Goal: Information Seeking & Learning: Learn about a topic

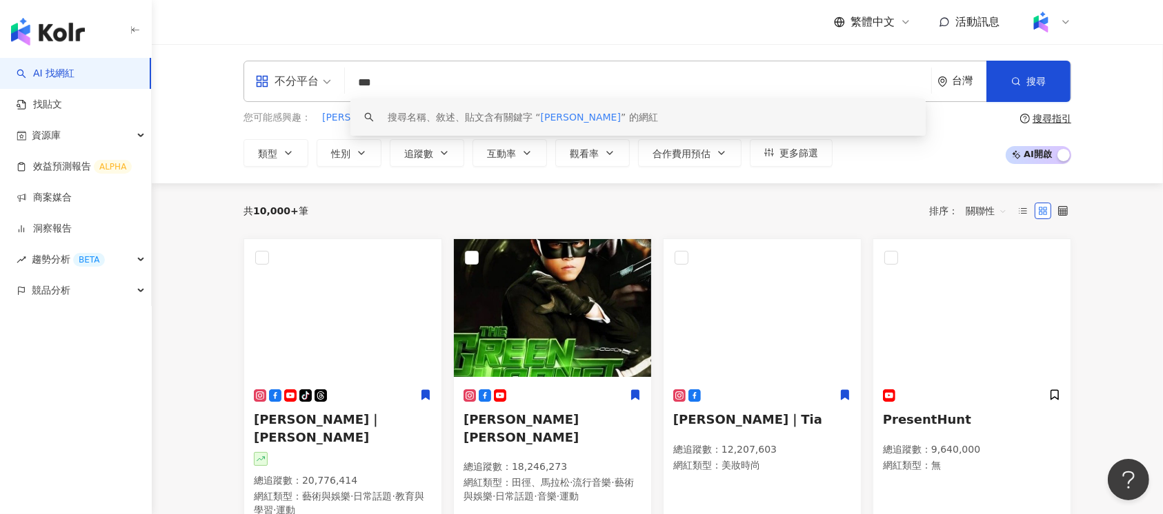
type input "***"
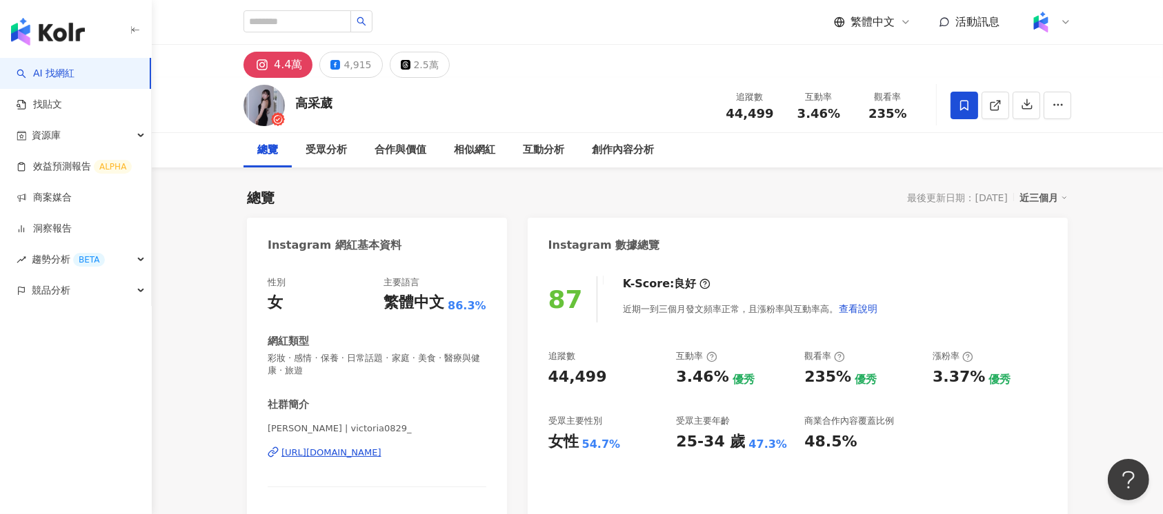
scroll to position [84, 0]
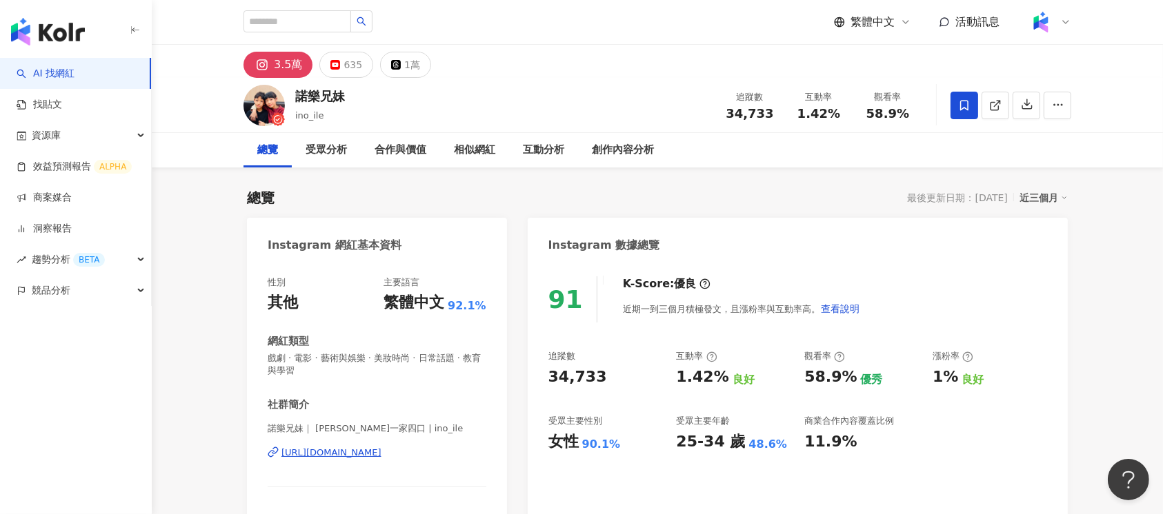
click at [381, 454] on div "https://www.instagram.com/ino_ile/" at bounding box center [331, 453] width 100 height 12
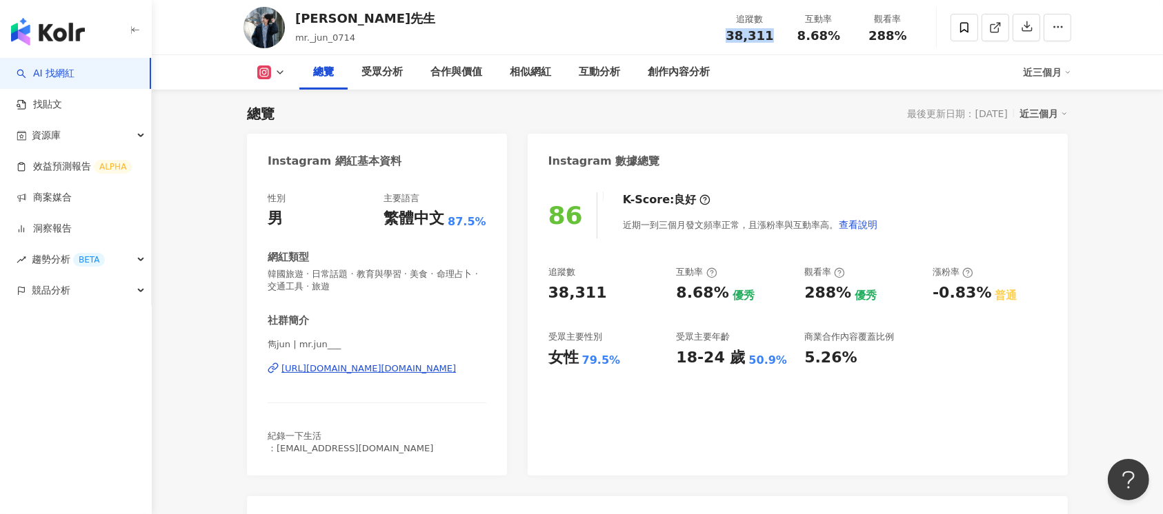
drag, startPoint x: 731, startPoint y: 37, endPoint x: 768, endPoint y: 39, distance: 36.6
click at [768, 39] on span "38,311" at bounding box center [750, 35] width 48 height 14
copy span "38,311"
drag, startPoint x: 802, startPoint y: 37, endPoint x: 833, endPoint y: 37, distance: 31.0
click at [833, 37] on div "8.68%" at bounding box center [818, 36] width 52 height 14
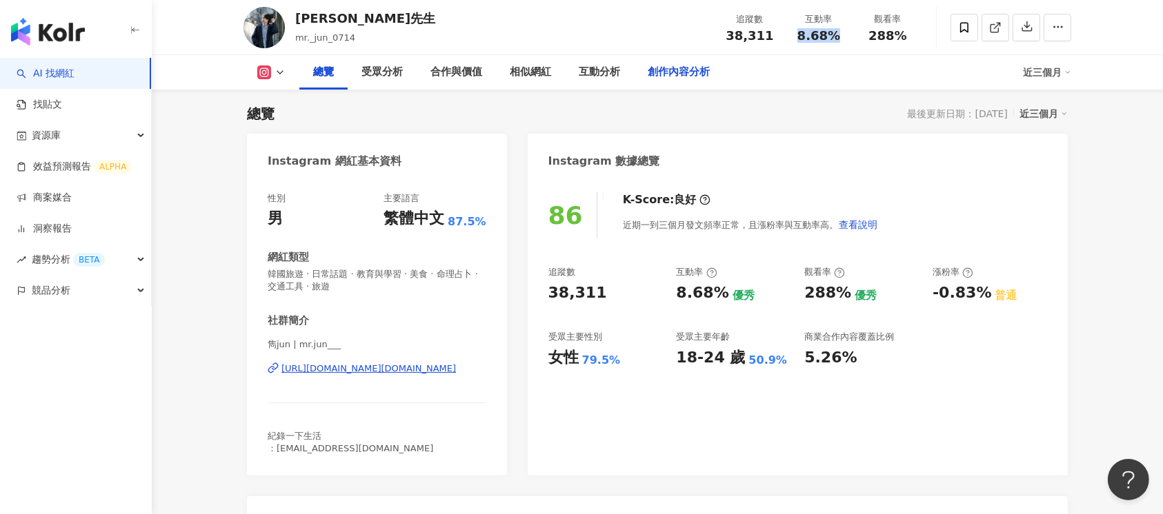
copy span "8.68%"
drag, startPoint x: 870, startPoint y: 39, endPoint x: 926, endPoint y: 41, distance: 55.2
click at [926, 41] on div "雋先生 mr._jun_0714 追蹤數 38,311 互動率 8.68% 觀看率 288%" at bounding box center [657, 27] width 883 height 54
copy span "288%"
drag, startPoint x: 932, startPoint y: 295, endPoint x: 986, endPoint y: 301, distance: 53.5
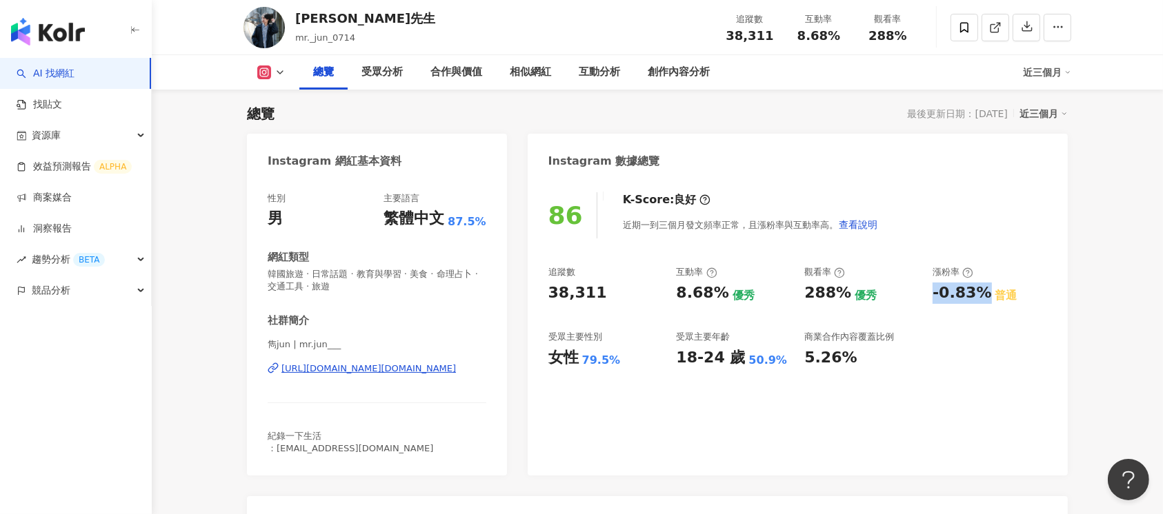
click at [986, 301] on div "-0.83% 普通" at bounding box center [989, 293] width 114 height 21
copy div "-0.83%"
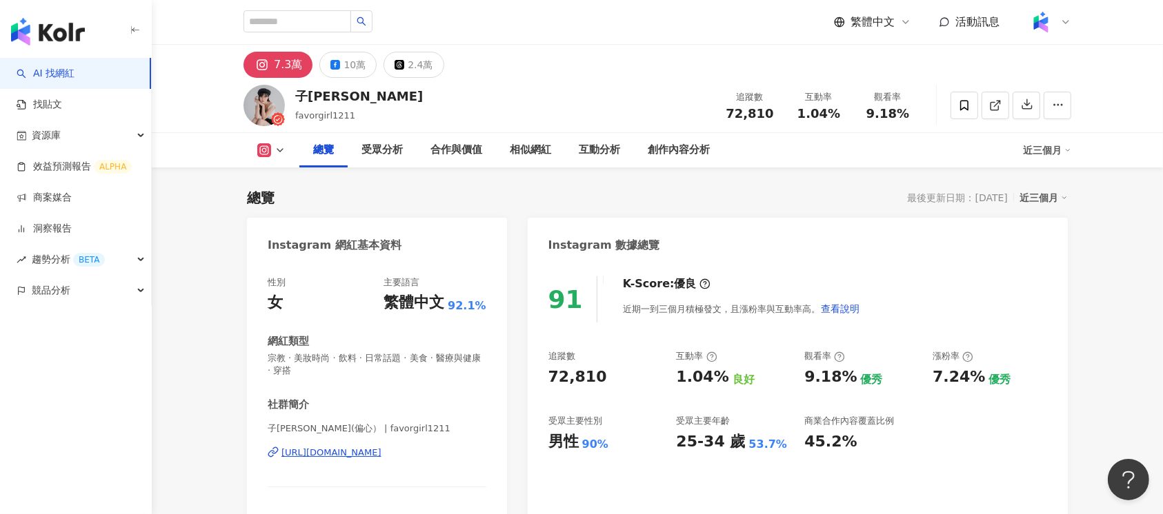
scroll to position [84, 0]
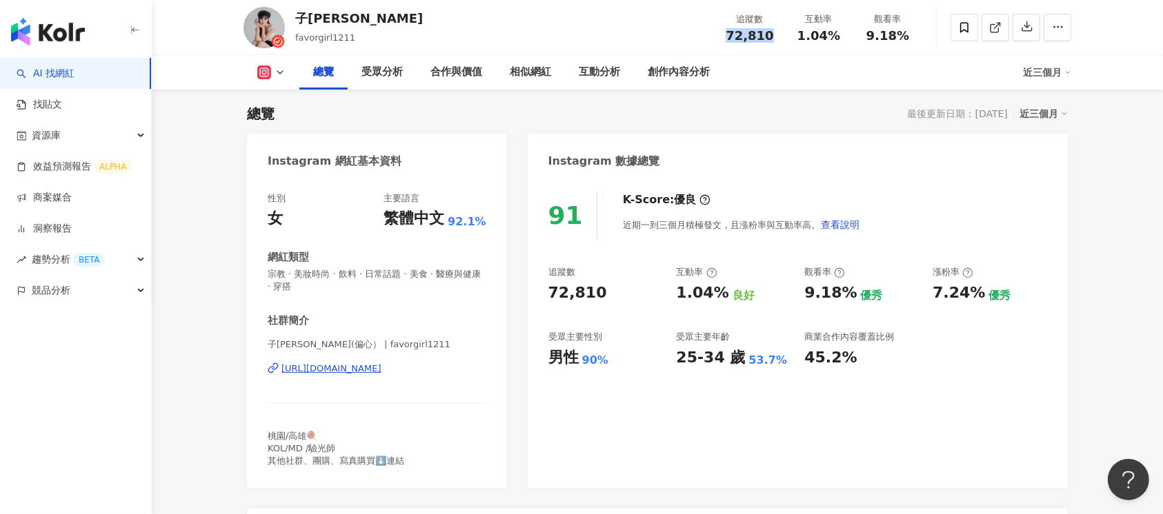
drag, startPoint x: 724, startPoint y: 34, endPoint x: 783, endPoint y: 36, distance: 59.3
click at [783, 36] on div "追蹤數 72,810" at bounding box center [749, 27] width 69 height 30
copy span "72,810"
drag, startPoint x: 803, startPoint y: 34, endPoint x: 826, endPoint y: 34, distance: 23.5
click at [826, 34] on span "1.04%" at bounding box center [818, 36] width 43 height 14
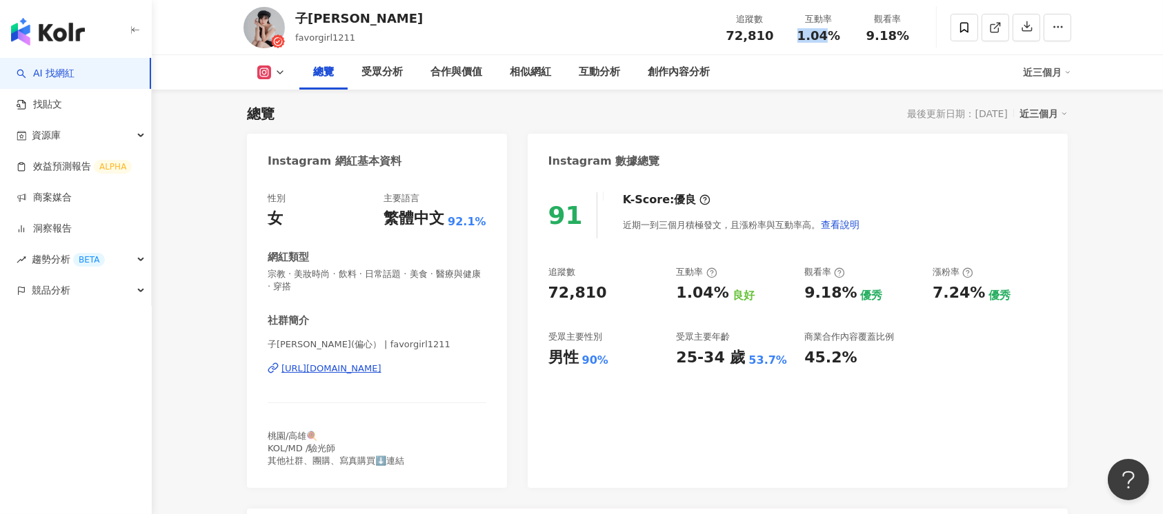
click at [812, 40] on span "1.04%" at bounding box center [818, 36] width 43 height 14
drag, startPoint x: 798, startPoint y: 36, endPoint x: 850, endPoint y: 41, distance: 52.7
click at [850, 41] on div "互動率 1.04%" at bounding box center [818, 27] width 69 height 30
copy span "1.04%"
drag, startPoint x: 868, startPoint y: 32, endPoint x: 910, endPoint y: 39, distance: 41.9
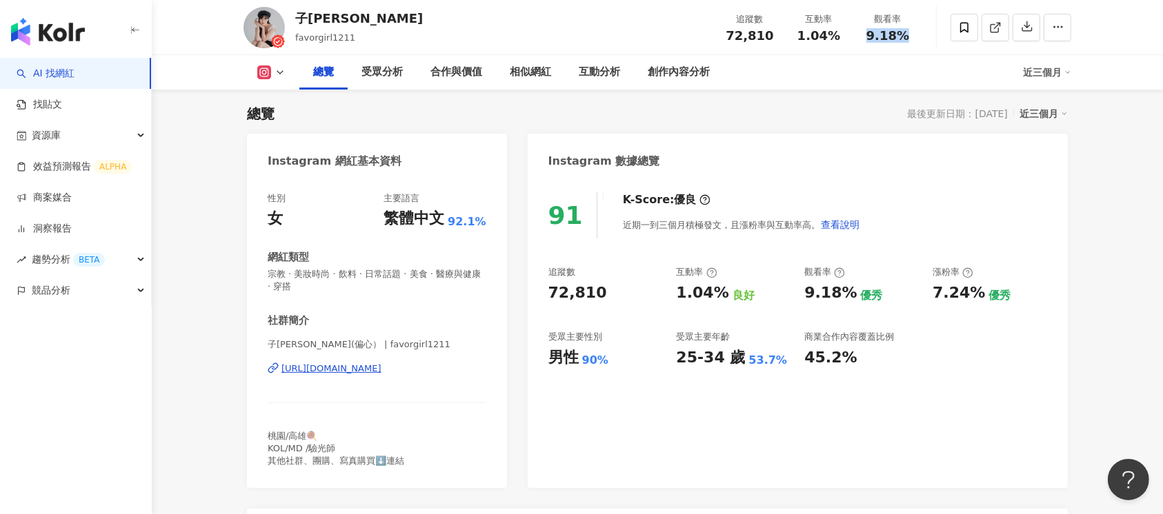
click at [910, 39] on div "9.18%" at bounding box center [887, 36] width 52 height 14
copy span "9.18%"
drag, startPoint x: 929, startPoint y: 297, endPoint x: 974, endPoint y: 299, distance: 45.5
click at [974, 299] on div "追蹤數 72,810 互動率 1.04% 良好 觀看率 9.18% 優秀 漲粉率 7.24% 優秀 受眾主要性別 男性 90% 受眾主要年齡 25-34 歲 …" at bounding box center [797, 317] width 499 height 102
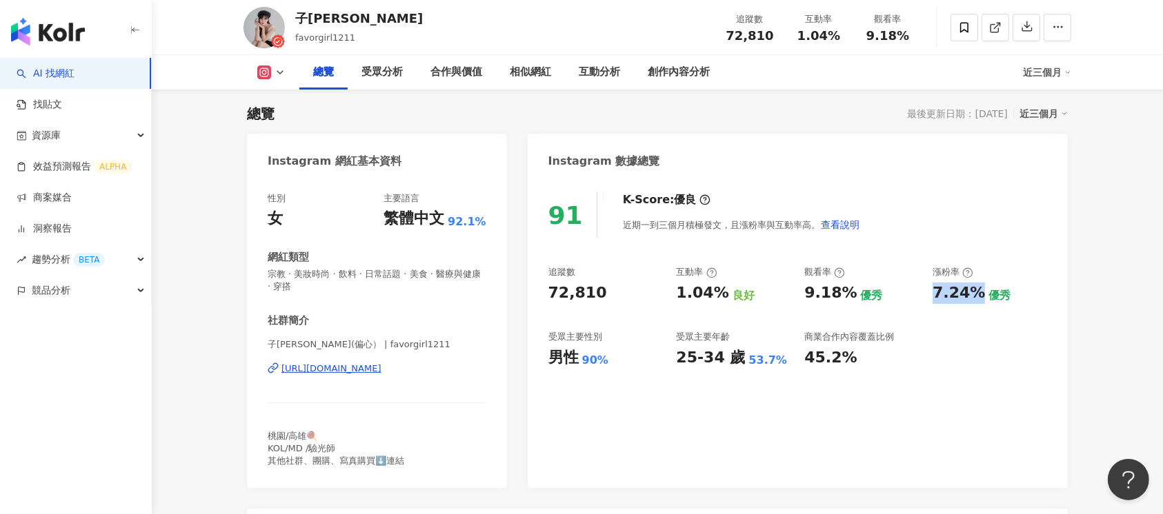
copy div "7.24%"
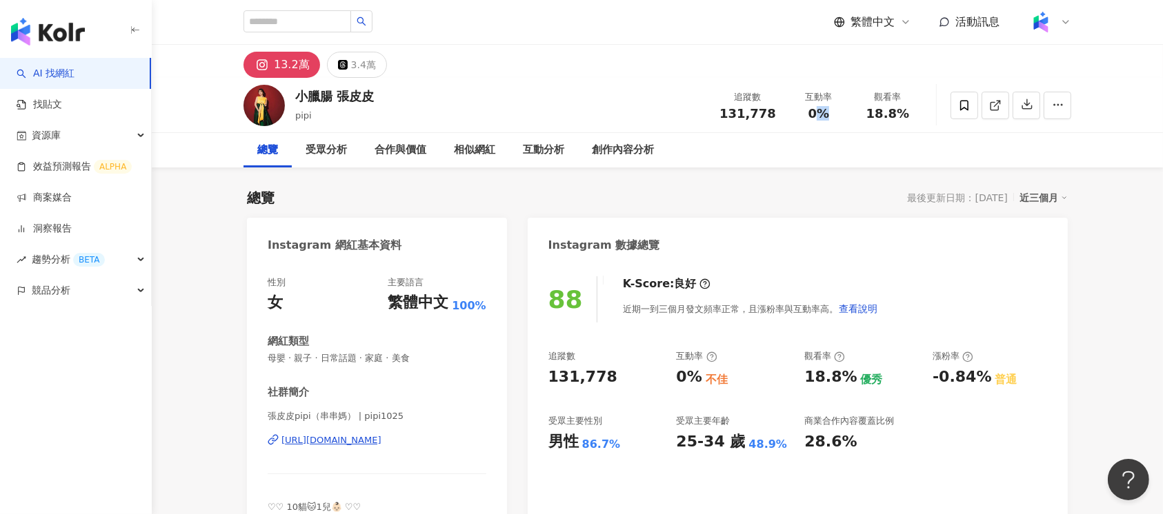
drag, startPoint x: 813, startPoint y: 114, endPoint x: 830, endPoint y: 114, distance: 16.6
click at [830, 114] on div "0%" at bounding box center [818, 114] width 52 height 14
click at [778, 119] on div "追蹤數 131,778" at bounding box center [747, 105] width 73 height 30
drag, startPoint x: 795, startPoint y: 112, endPoint x: 823, endPoint y: 112, distance: 28.3
click at [823, 112] on div "0%" at bounding box center [818, 114] width 52 height 14
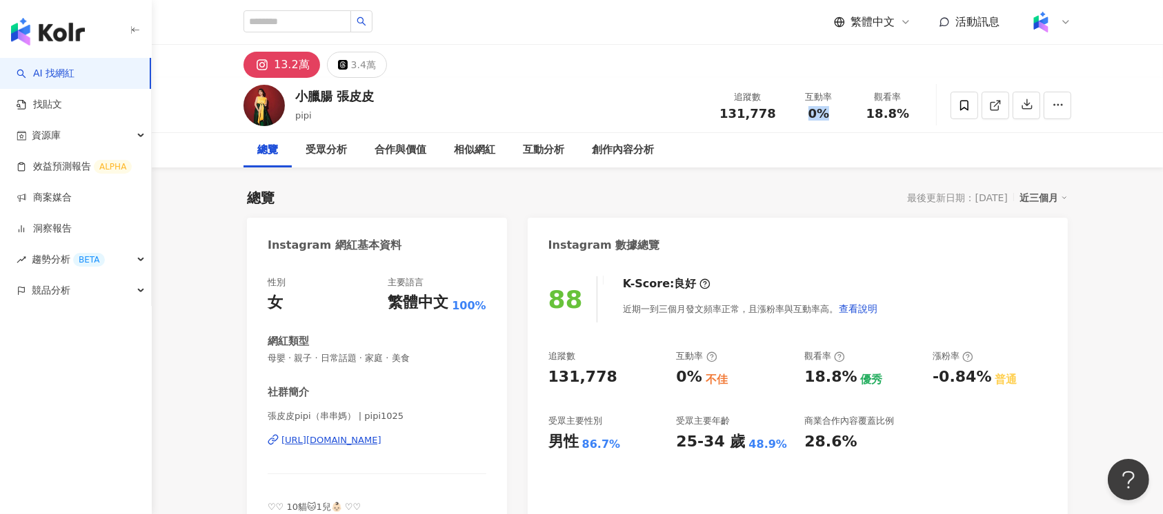
copy span "0%"
drag, startPoint x: 866, startPoint y: 110, endPoint x: 912, endPoint y: 186, distance: 89.4
click at [909, 117] on div "18.8%" at bounding box center [887, 114] width 52 height 14
copy span "18.8%"
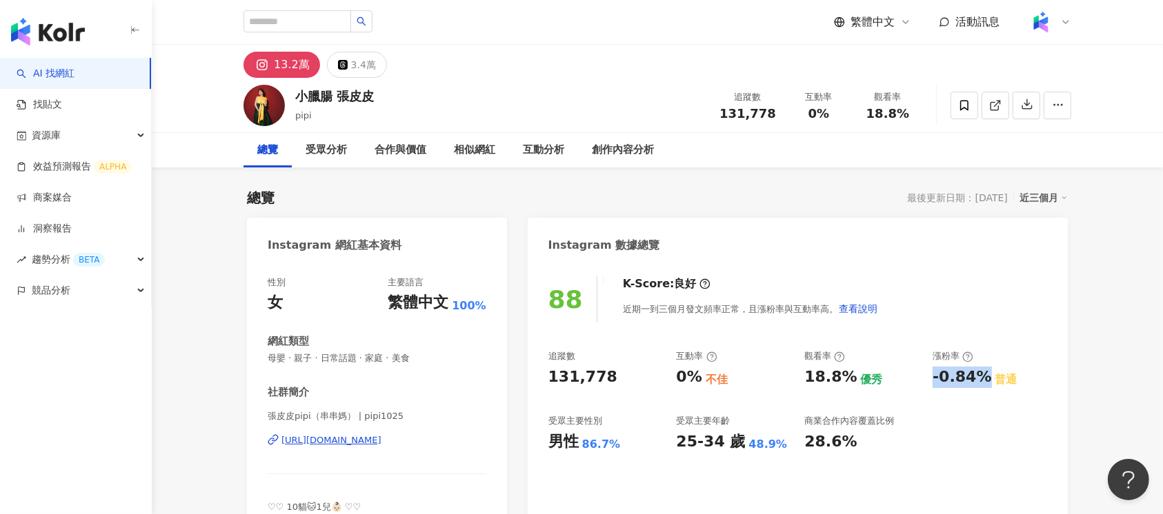
drag, startPoint x: 960, startPoint y: 384, endPoint x: 979, endPoint y: 386, distance: 18.7
click at [979, 386] on div "追蹤數 131,778 互動率 0% 不佳 觀看率 18.8% 優秀 漲粉率 -0.84% 普通 受眾主要性別 男性 86.7% 受眾主要年齡 25-34 歲…" at bounding box center [797, 401] width 499 height 102
copy div "-0.84%"
drag, startPoint x: 723, startPoint y: 112, endPoint x: 779, endPoint y: 112, distance: 55.2
click at [779, 112] on div "追蹤數 131,778" at bounding box center [747, 105] width 73 height 30
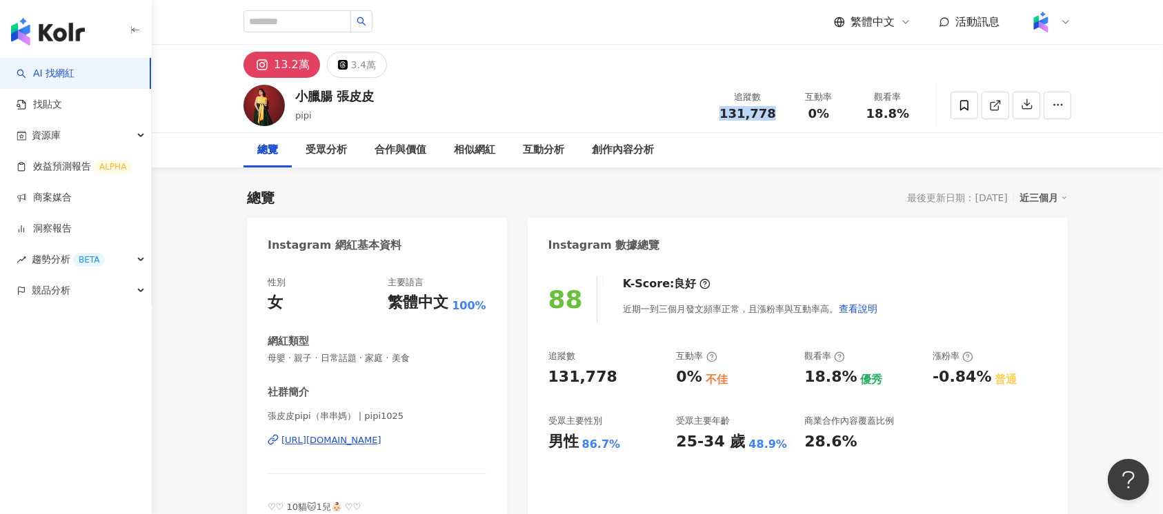
copy span "131,778"
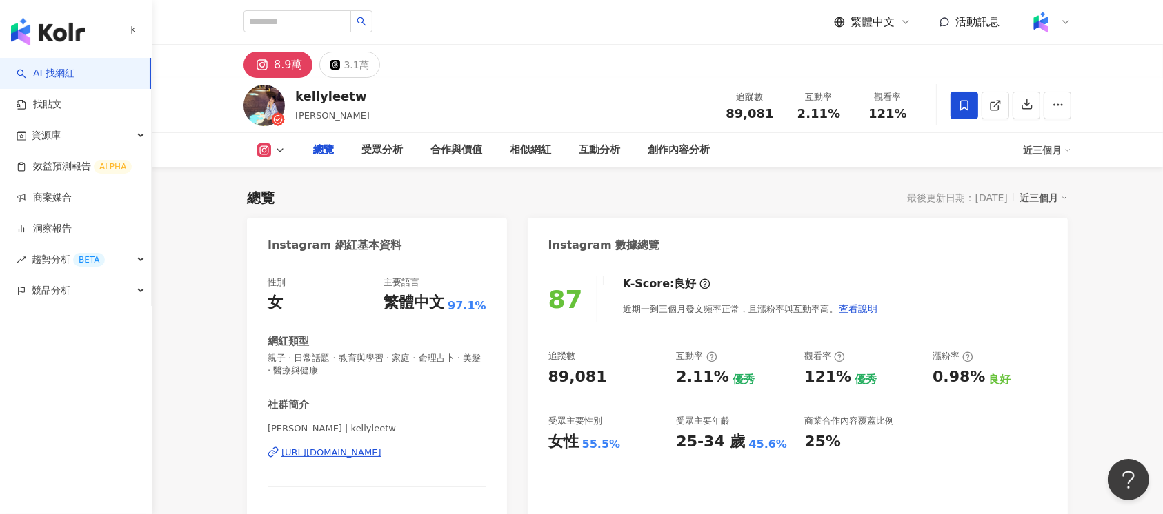
scroll to position [84, 0]
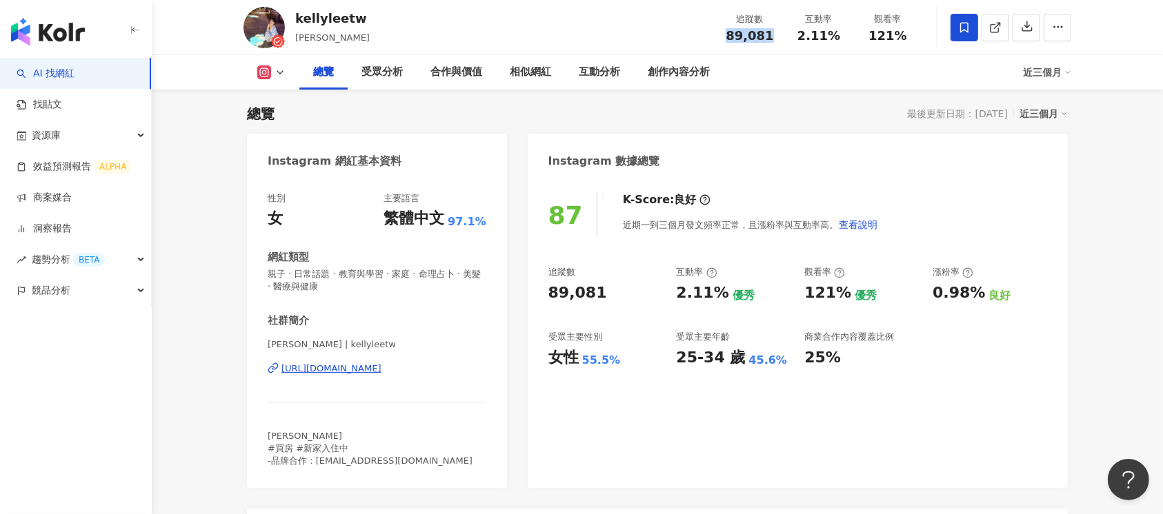
drag, startPoint x: 732, startPoint y: 35, endPoint x: 773, endPoint y: 35, distance: 40.7
click at [773, 35] on div "89,081" at bounding box center [749, 36] width 52 height 14
copy span "89,081"
drag, startPoint x: 798, startPoint y: 36, endPoint x: 869, endPoint y: 36, distance: 71.0
click at [869, 36] on div "追蹤數 89,081 互動率 2.11% 觀看率 121%" at bounding box center [818, 27] width 207 height 41
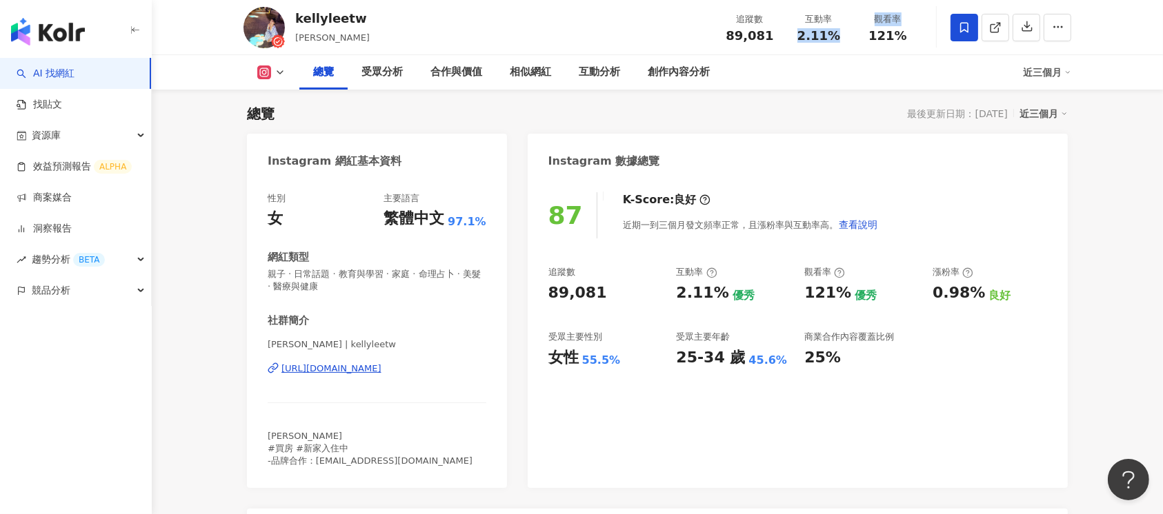
click at [806, 44] on div "追蹤數 89,081 互動率 2.11% 觀看率 121%" at bounding box center [818, 27] width 207 height 41
drag, startPoint x: 799, startPoint y: 37, endPoint x: 843, endPoint y: 36, distance: 44.1
click at [843, 36] on div "2.11%" at bounding box center [818, 36] width 52 height 14
copy span "2.11%"
drag, startPoint x: 872, startPoint y: 37, endPoint x: 908, endPoint y: 39, distance: 36.6
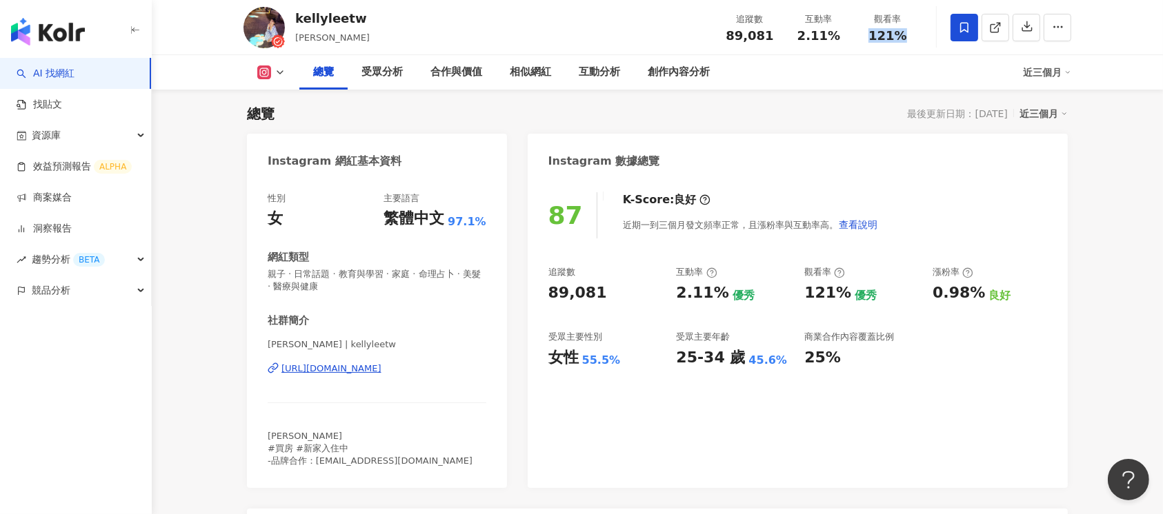
click at [908, 38] on div "121%" at bounding box center [887, 36] width 52 height 14
copy span "121%"
drag, startPoint x: 933, startPoint y: 297, endPoint x: 987, endPoint y: 295, distance: 53.8
click at [987, 295] on div "0.98% 良好" at bounding box center [989, 293] width 114 height 21
copy div "0.98%"
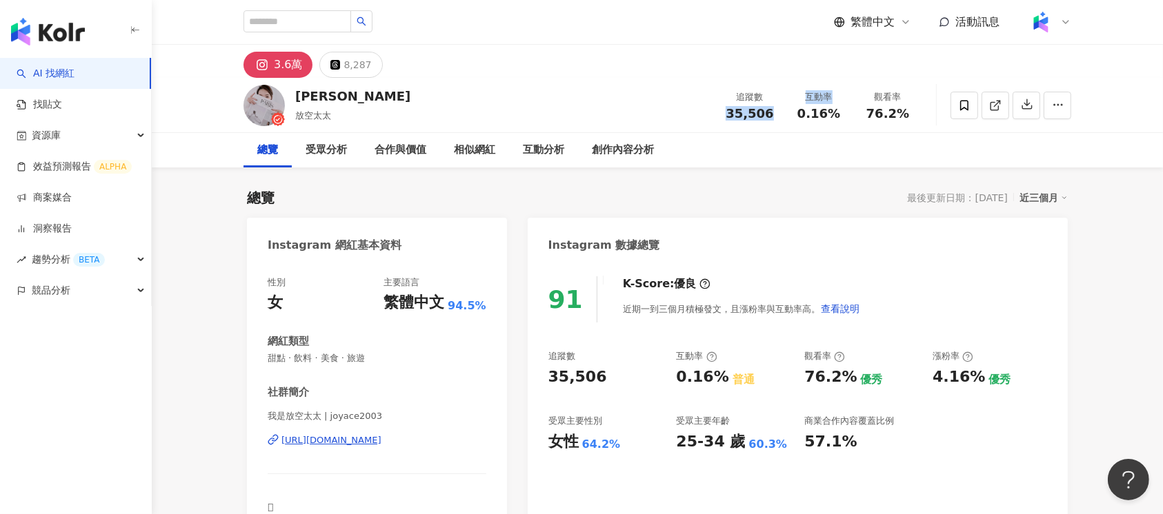
drag, startPoint x: 729, startPoint y: 113, endPoint x: 784, endPoint y: 113, distance: 55.2
click at [784, 113] on div "追蹤數 35,506 互動率 0.16% 觀看率 76.2%" at bounding box center [818, 105] width 207 height 41
click at [750, 116] on span "35,506" at bounding box center [750, 113] width 48 height 14
drag, startPoint x: 731, startPoint y: 114, endPoint x: 772, endPoint y: 116, distance: 41.4
click at [772, 116] on div "35,506" at bounding box center [749, 114] width 52 height 14
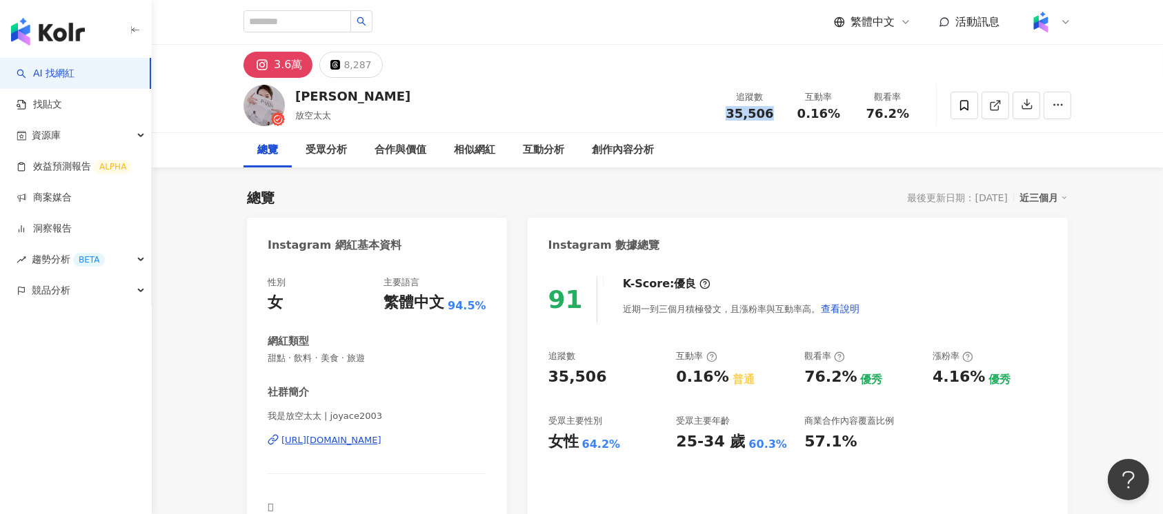
copy span "35,506"
drag, startPoint x: 796, startPoint y: 114, endPoint x: 839, endPoint y: 119, distance: 43.0
click at [839, 119] on div "0.16%" at bounding box center [818, 114] width 52 height 14
copy span "0.16%"
drag, startPoint x: 870, startPoint y: 117, endPoint x: 910, endPoint y: 114, distance: 39.4
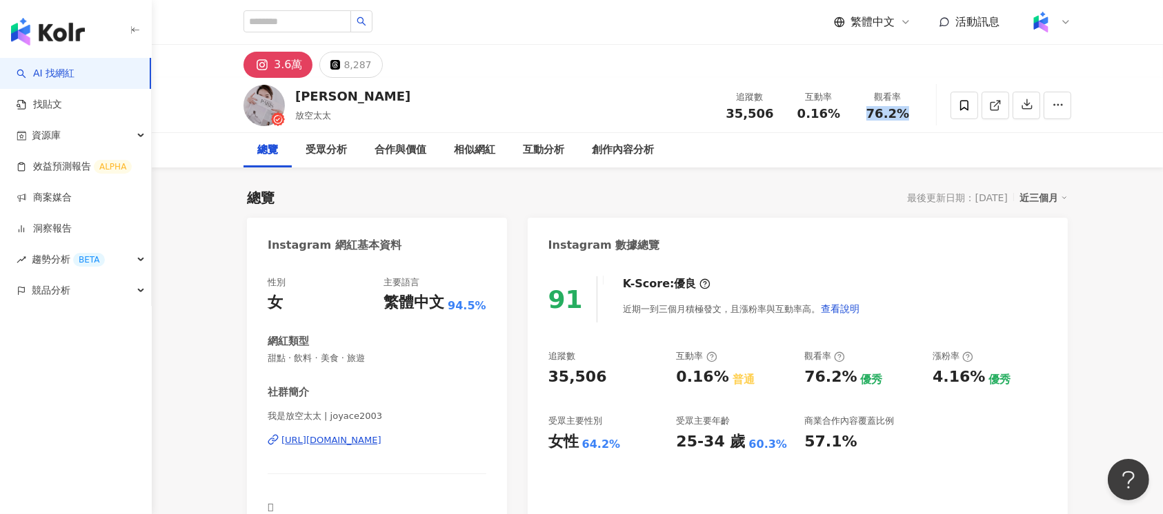
click at [910, 114] on div "76.2%" at bounding box center [887, 114] width 52 height 14
copy span "76.2%"
drag, startPoint x: 932, startPoint y: 383, endPoint x: 974, endPoint y: 381, distance: 42.1
click at [974, 381] on div "4.16%" at bounding box center [958, 377] width 52 height 21
copy div "4.16%"
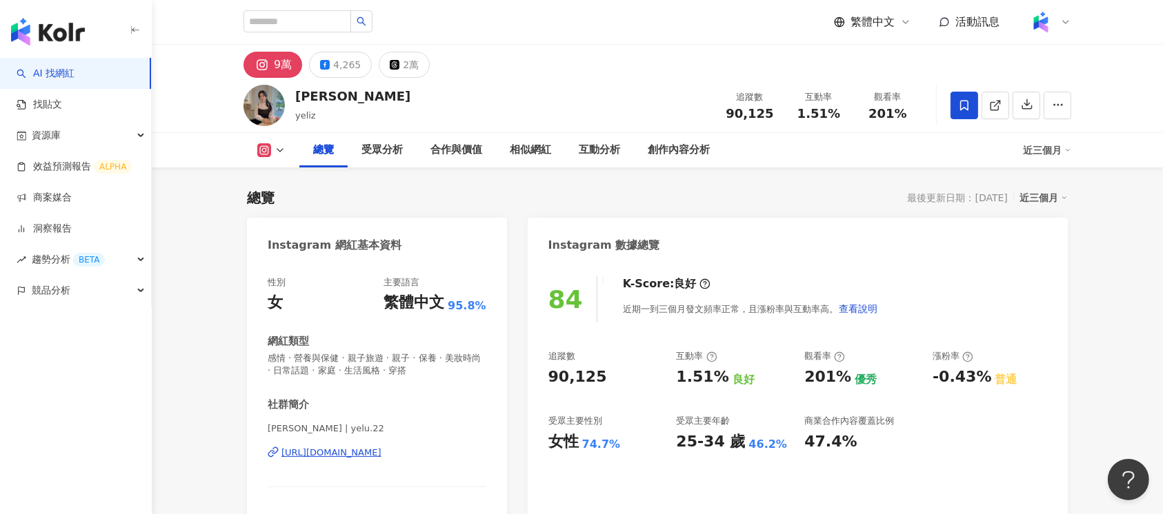
scroll to position [84, 0]
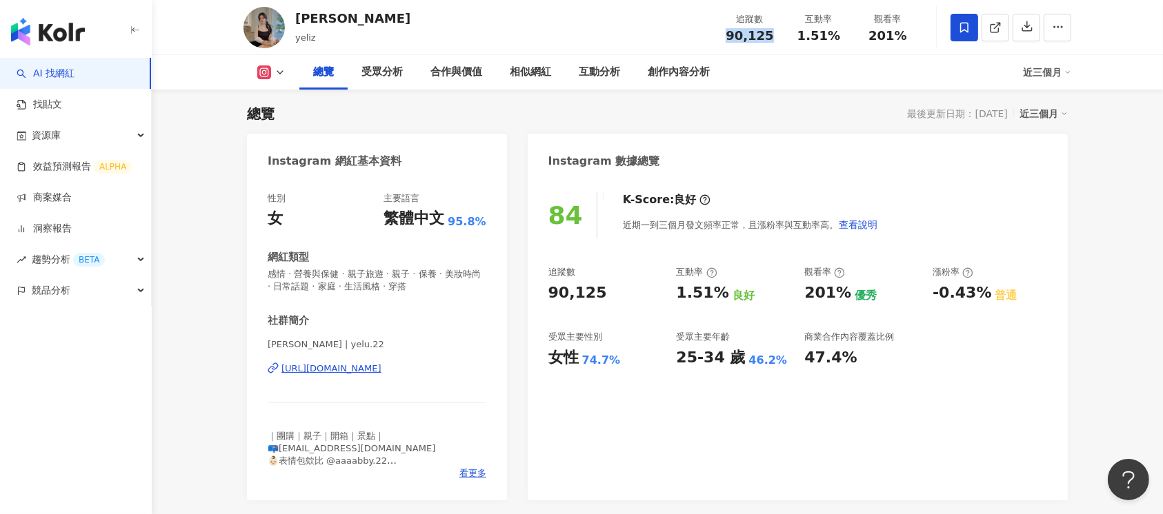
drag, startPoint x: 793, startPoint y: 35, endPoint x: 770, endPoint y: 37, distance: 22.8
click at [770, 37] on div "90,125" at bounding box center [749, 36] width 52 height 14
click at [747, 34] on span "90,125" at bounding box center [750, 35] width 48 height 14
drag, startPoint x: 727, startPoint y: 34, endPoint x: 768, endPoint y: 41, distance: 41.8
click at [768, 41] on div "90,125" at bounding box center [749, 36] width 52 height 14
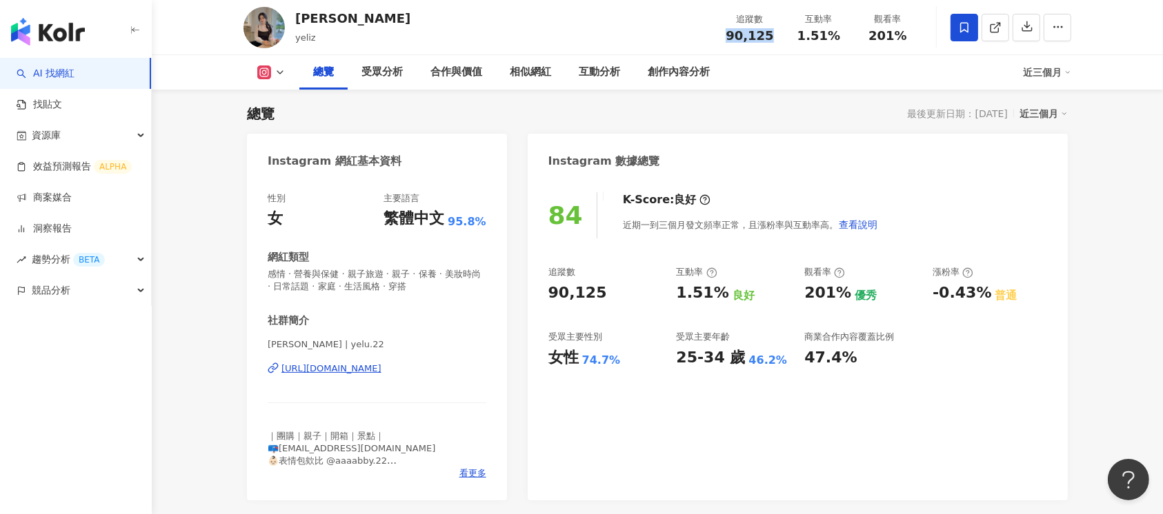
copy span "90,125"
drag, startPoint x: 799, startPoint y: 34, endPoint x: 846, endPoint y: 37, distance: 46.9
click at [846, 37] on div "互動率 1.51%" at bounding box center [818, 27] width 69 height 30
copy span "1.51%"
drag, startPoint x: 877, startPoint y: 38, endPoint x: 909, endPoint y: 36, distance: 32.5
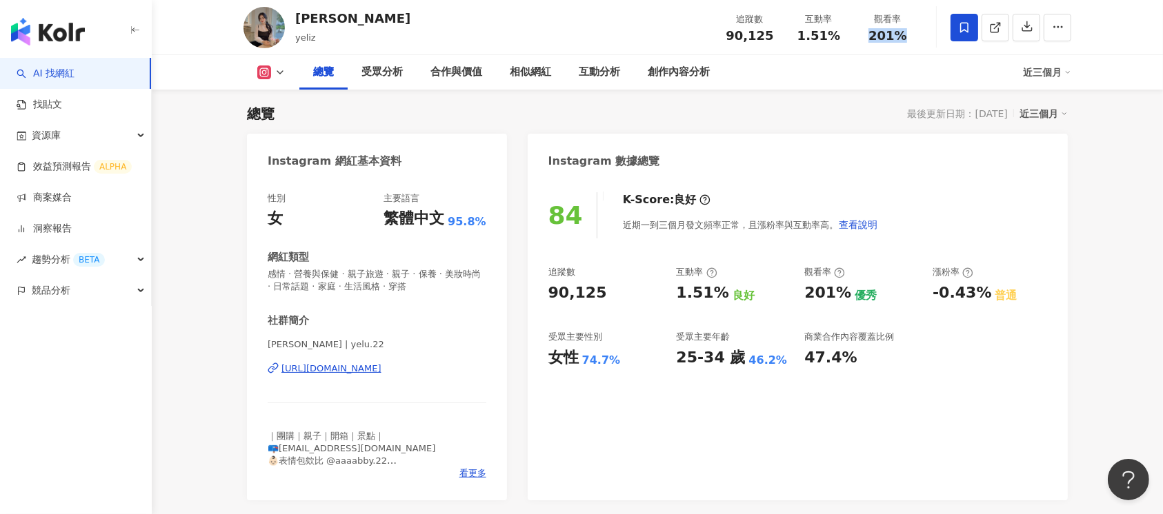
click at [909, 36] on div "201%" at bounding box center [887, 36] width 52 height 14
copy span "201%"
drag, startPoint x: 925, startPoint y: 297, endPoint x: 972, endPoint y: 297, distance: 47.6
click at [972, 297] on div "追蹤數 90,125 互動率 1.51% 良好 觀看率 201% 優秀 漲粉率 -0.43% 普通 受眾主要性別 女性 74.7% 受眾主要年齡 25-34 …" at bounding box center [797, 317] width 499 height 102
click at [930, 316] on div "追蹤數 90,125 互動率 1.51% 良好 觀看率 201% 優秀 漲粉率 -0.43% 普通 受眾主要性別 女性 74.7% 受眾主要年齡 25-34 …" at bounding box center [797, 317] width 499 height 102
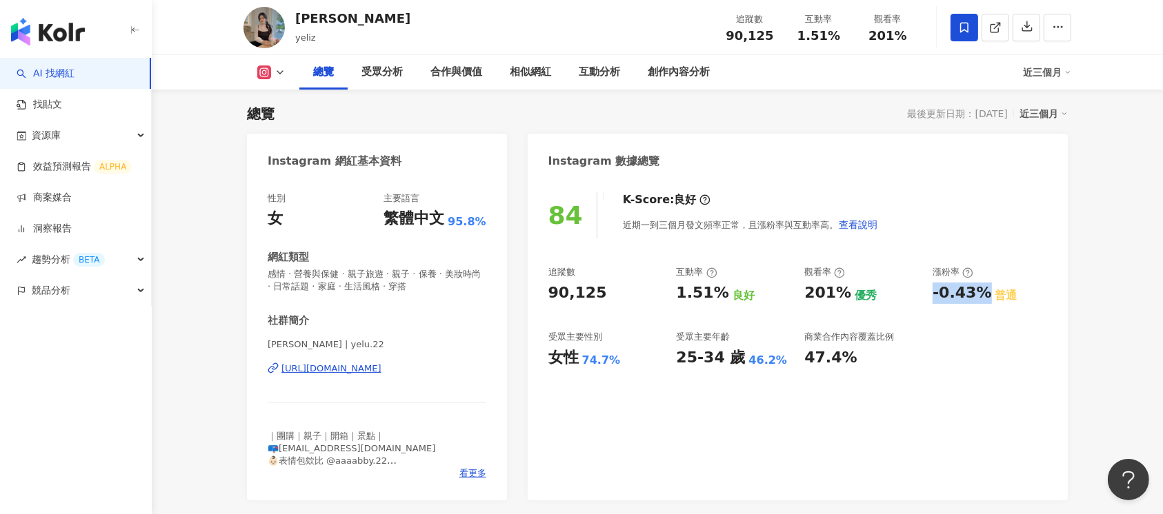
drag, startPoint x: 932, startPoint y: 293, endPoint x: 981, endPoint y: 301, distance: 50.2
click at [981, 301] on div "追蹤數 90,125 互動率 1.51% 良好 觀看率 201% 優秀 漲粉率 -0.43% 普通 受眾主要性別 女性 74.7% 受眾主要年齡 25-34 …" at bounding box center [797, 317] width 499 height 102
copy div "-0.43%"
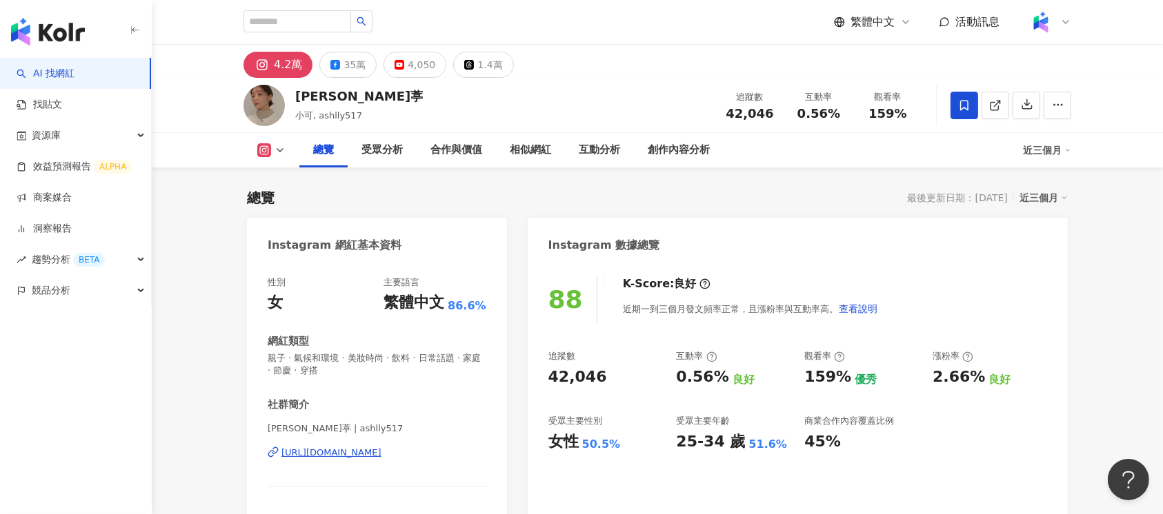
click at [773, 114] on div "42,046" at bounding box center [749, 114] width 52 height 14
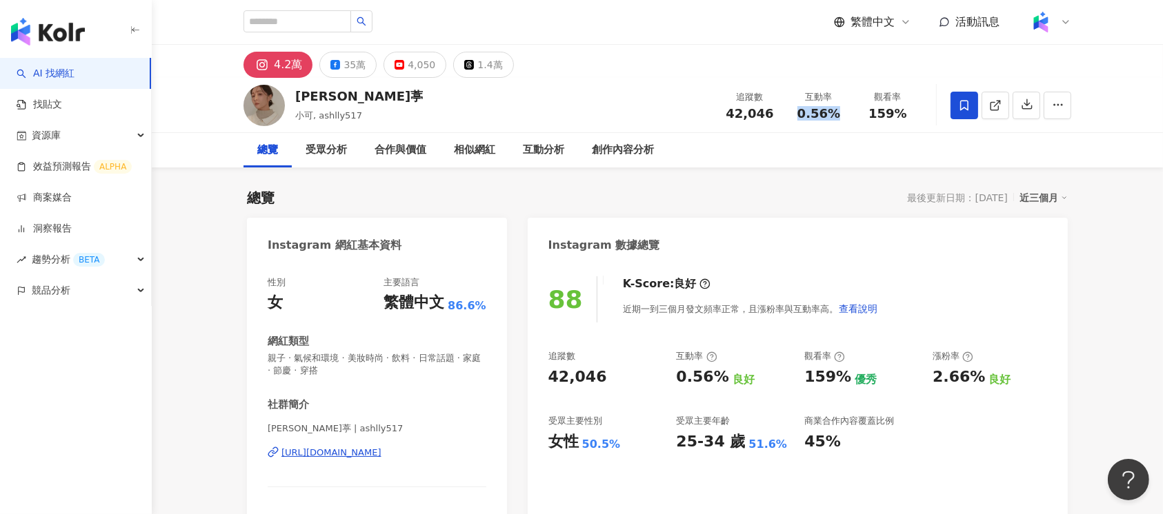
drag, startPoint x: 799, startPoint y: 113, endPoint x: 846, endPoint y: 118, distance: 47.1
click at [846, 118] on div "互動率 0.56%" at bounding box center [818, 105] width 69 height 30
drag, startPoint x: 870, startPoint y: 114, endPoint x: 906, endPoint y: 116, distance: 35.9
click at [906, 116] on div "159%" at bounding box center [887, 114] width 52 height 14
copy span "159%"
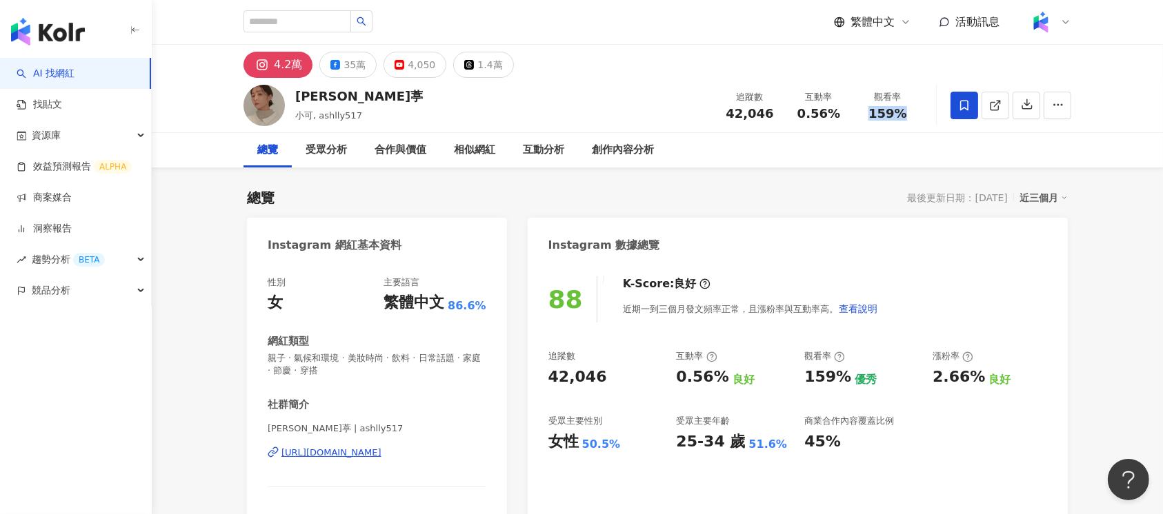
copy span "159%"
drag, startPoint x: 932, startPoint y: 382, endPoint x: 977, endPoint y: 381, distance: 44.1
click at [977, 381] on div "2.66%" at bounding box center [958, 377] width 52 height 21
copy div "2.66%"
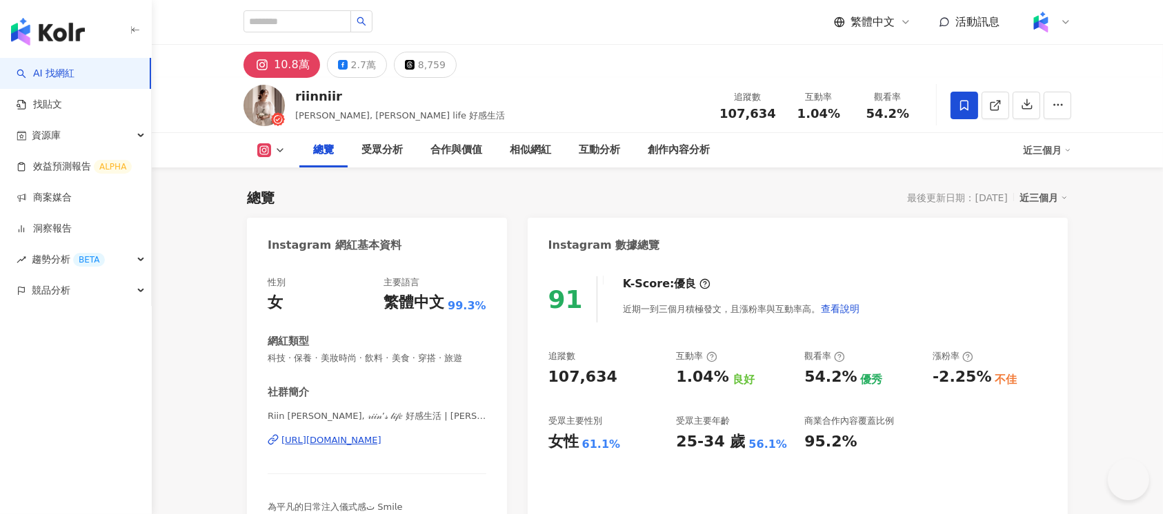
click at [376, 447] on div "https://www.instagram.com/riinniir/" at bounding box center [331, 440] width 100 height 12
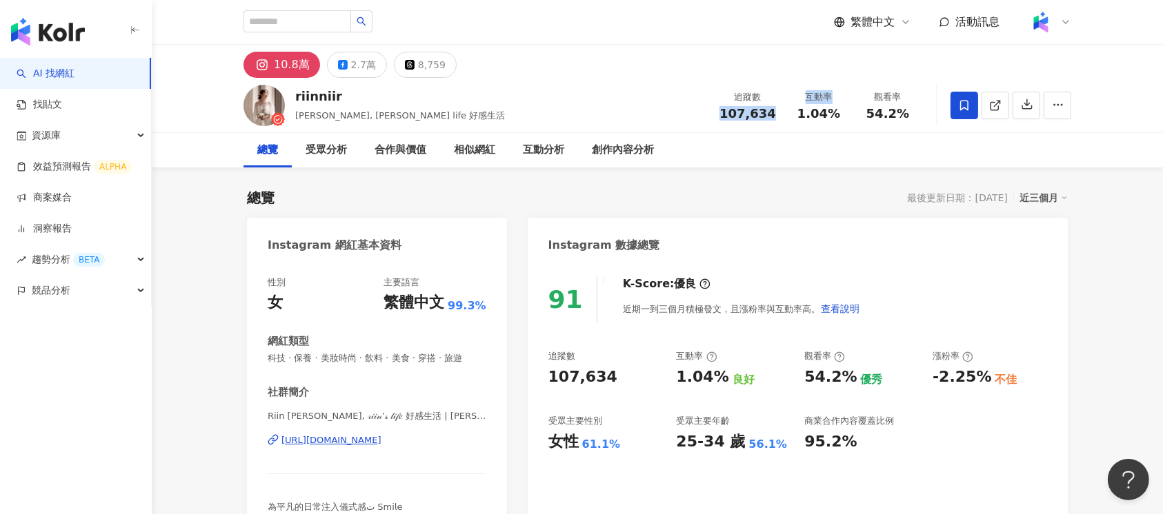
drag, startPoint x: 724, startPoint y: 114, endPoint x: 785, endPoint y: 117, distance: 60.7
click at [785, 117] on div "追蹤數 107,634 互動率 1.04% 觀看率 54.2%" at bounding box center [816, 105] width 211 height 41
drag, startPoint x: 763, startPoint y: 117, endPoint x: 750, endPoint y: 119, distance: 13.2
click at [761, 119] on span "107,634" at bounding box center [747, 113] width 57 height 14
click at [725, 113] on span "107,634" at bounding box center [747, 113] width 57 height 14
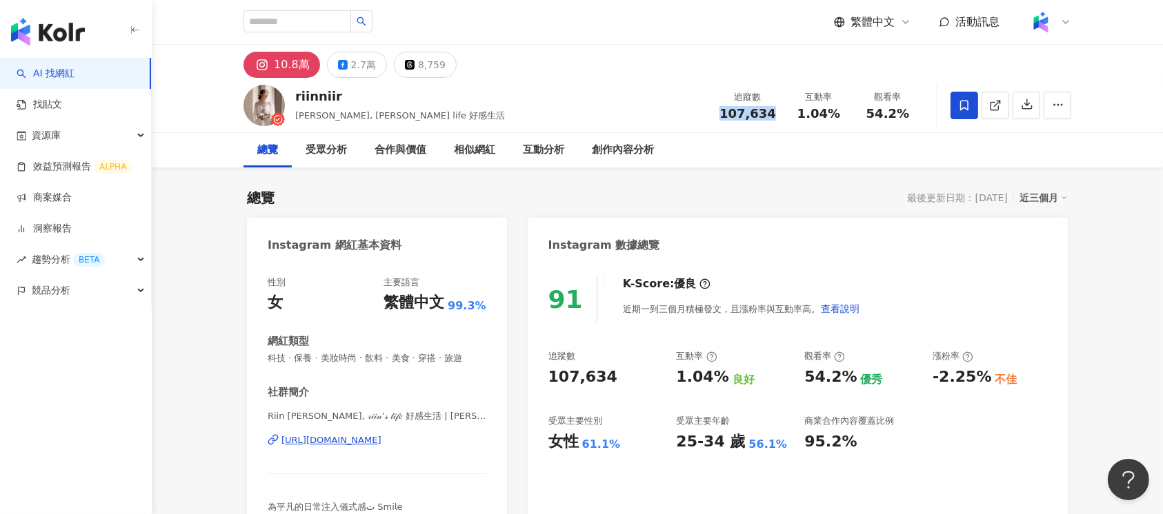
drag, startPoint x: 724, startPoint y: 114, endPoint x: 770, endPoint y: 117, distance: 46.3
click at [770, 117] on div "107,634" at bounding box center [747, 114] width 57 height 14
copy span "107,634"
drag, startPoint x: 796, startPoint y: 116, endPoint x: 834, endPoint y: 121, distance: 38.2
click at [834, 121] on div "1.04%" at bounding box center [818, 114] width 52 height 14
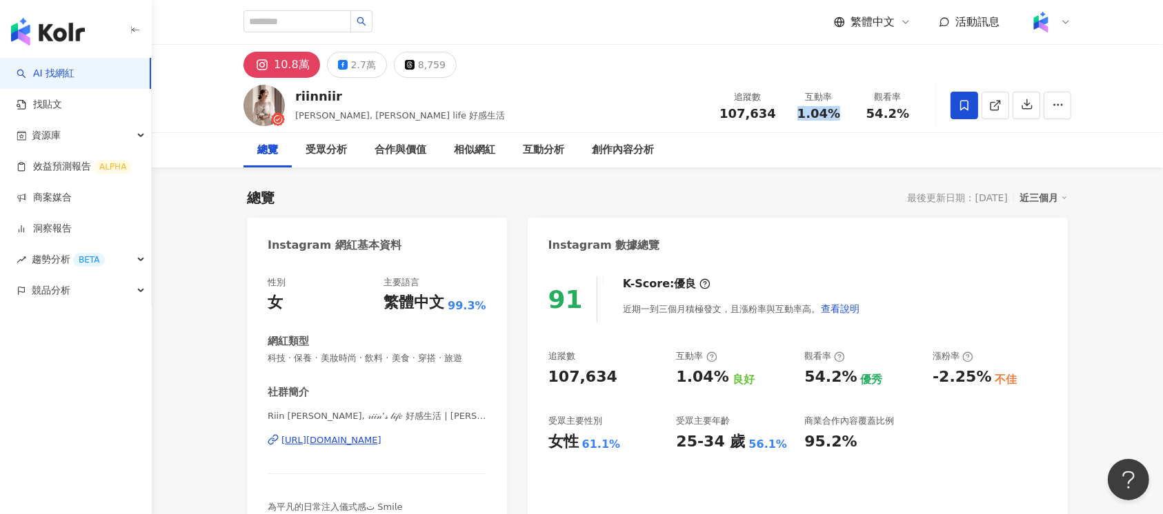
copy span "1.04%"
drag, startPoint x: 872, startPoint y: 113, endPoint x: 910, endPoint y: 117, distance: 38.8
click at [909, 114] on div "54.2%" at bounding box center [887, 114] width 52 height 14
copy span "54.2%"
drag, startPoint x: 929, startPoint y: 381, endPoint x: 988, endPoint y: 385, distance: 58.7
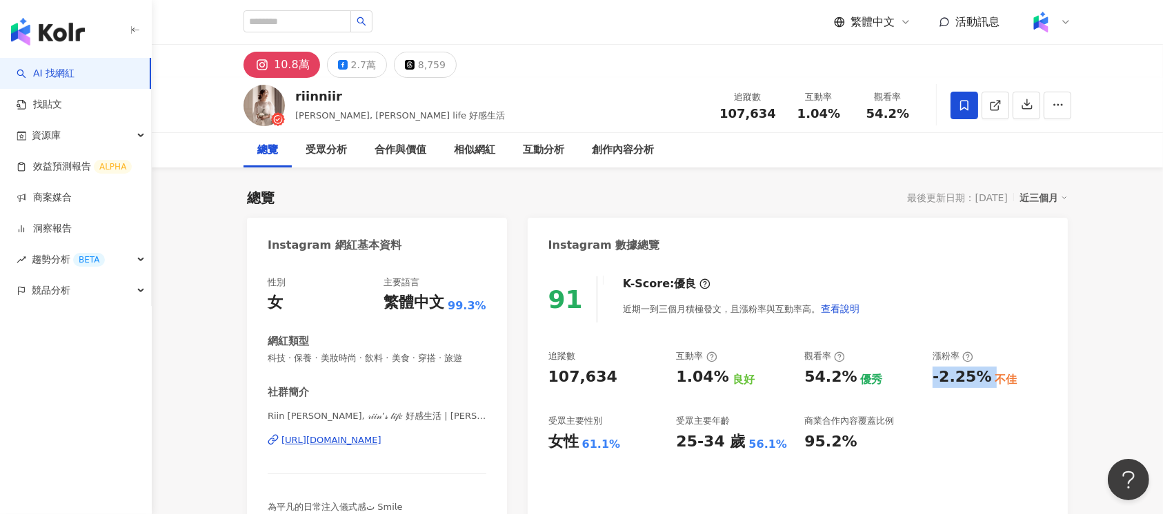
click at [988, 385] on div "追蹤數 107,634 互動率 1.04% 良好 觀看率 54.2% 優秀 漲粉率 -2.25% 不佳 受眾主要性別 女性 61.1% 受眾主要年齡 25-3…" at bounding box center [797, 401] width 499 height 102
copy div "-2.25%"
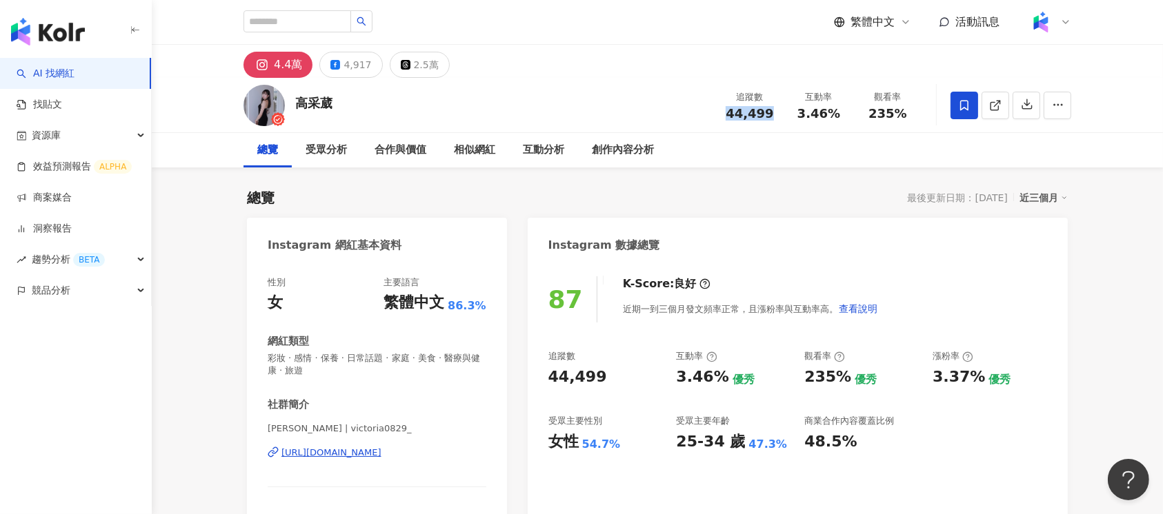
drag, startPoint x: 730, startPoint y: 114, endPoint x: 770, endPoint y: 114, distance: 40.0
click at [770, 114] on div "44,499" at bounding box center [749, 114] width 52 height 14
copy span "44,499"
drag, startPoint x: 806, startPoint y: 111, endPoint x: 837, endPoint y: 113, distance: 31.8
click at [837, 113] on div "3.46%" at bounding box center [818, 114] width 52 height 14
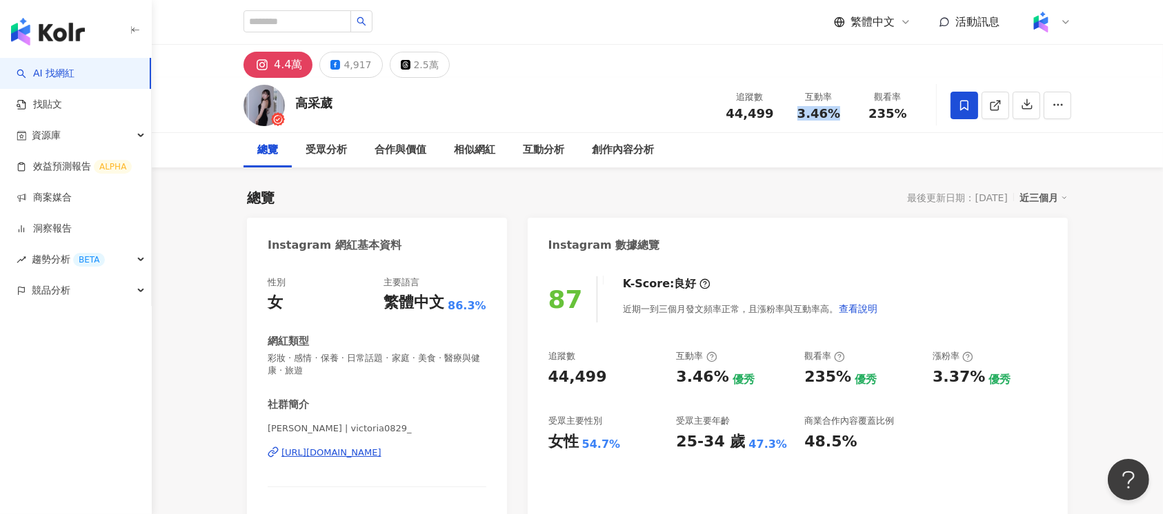
copy span "3.46%"
drag, startPoint x: 870, startPoint y: 113, endPoint x: 905, endPoint y: 114, distance: 35.2
click at [905, 114] on div "235%" at bounding box center [887, 114] width 52 height 14
copy span "235%"
drag, startPoint x: 928, startPoint y: 377, endPoint x: 974, endPoint y: 383, distance: 45.9
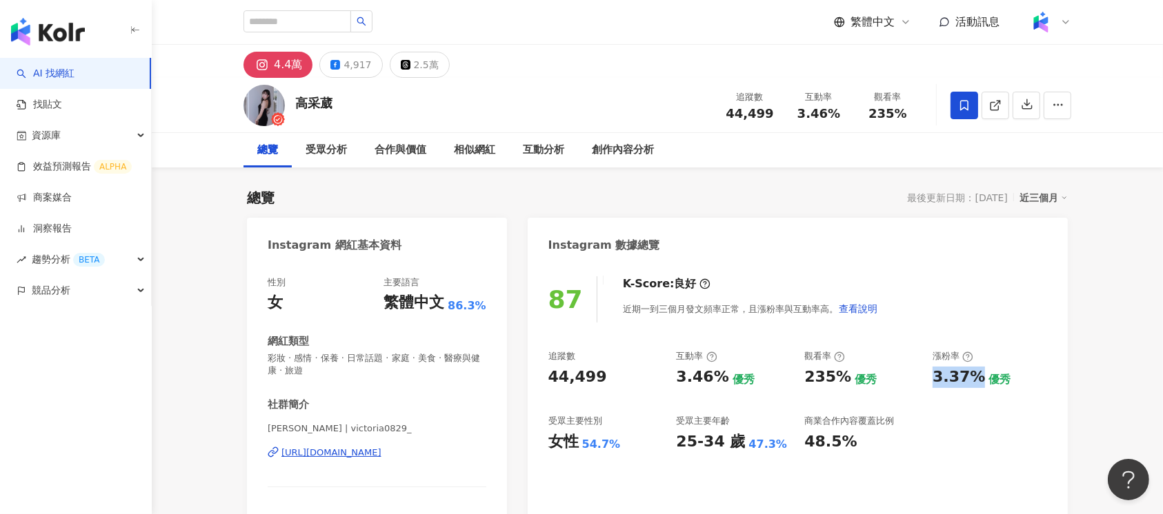
click at [974, 383] on div "追蹤數 44,499 互動率 3.46% 優秀 觀看率 235% 優秀 漲粉率 3.37% 優秀 受眾主要性別 女性 54.7% 受眾主要年齡 25-34 歲…" at bounding box center [797, 401] width 499 height 102
copy div "3.37%"
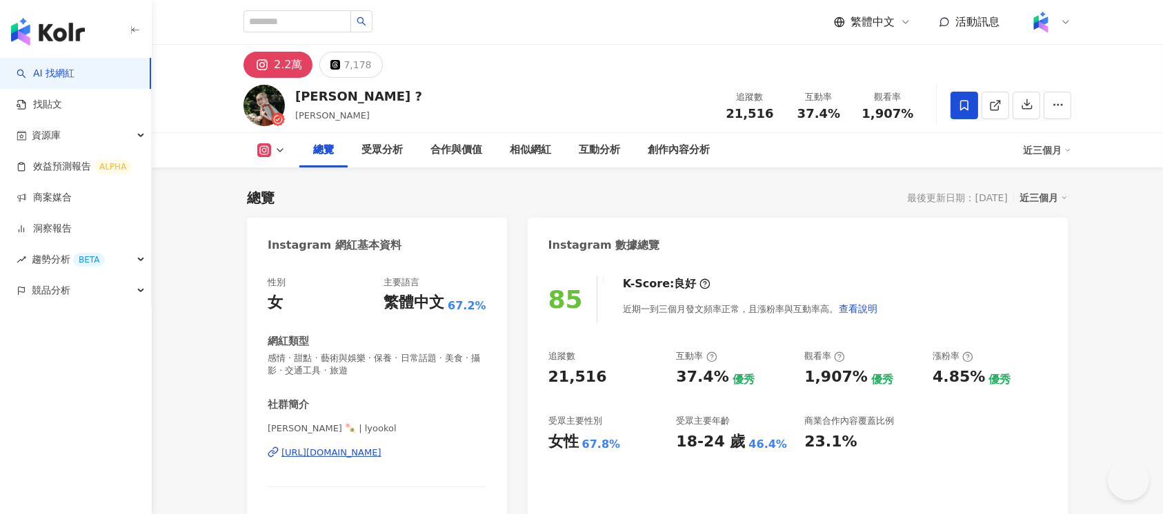
click at [776, 117] on div "追蹤數 21,516" at bounding box center [749, 105] width 69 height 30
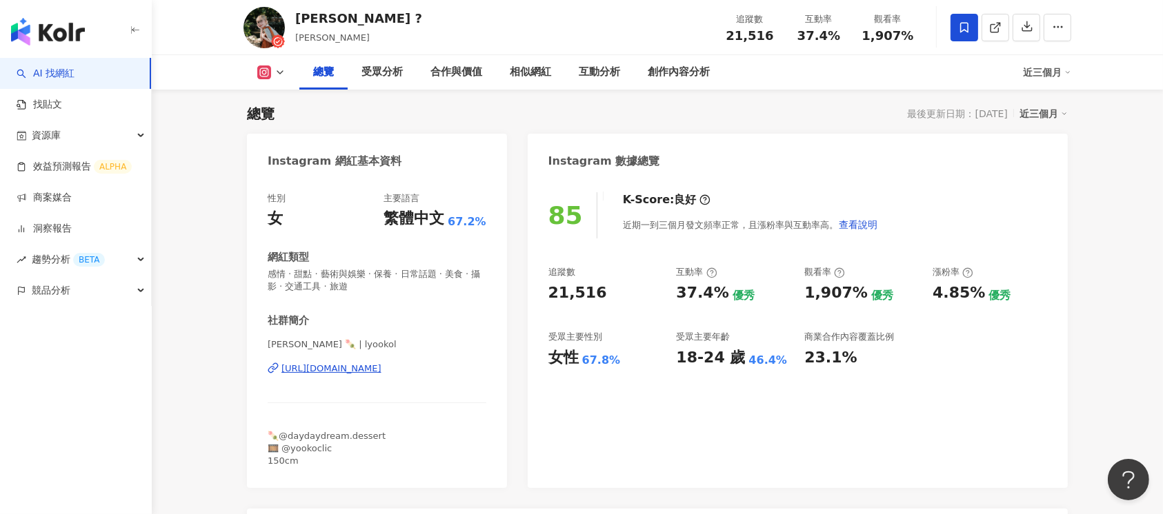
drag, startPoint x: 839, startPoint y: 114, endPoint x: 830, endPoint y: 120, distance: 11.5
click at [830, 120] on div "總覽 最後更新日期：2025/8/29 近三個月" at bounding box center [657, 113] width 821 height 19
drag, startPoint x: 798, startPoint y: 39, endPoint x: 839, endPoint y: 40, distance: 40.7
click at [839, 40] on div "37.4%" at bounding box center [818, 36] width 52 height 14
copy span "37.4%"
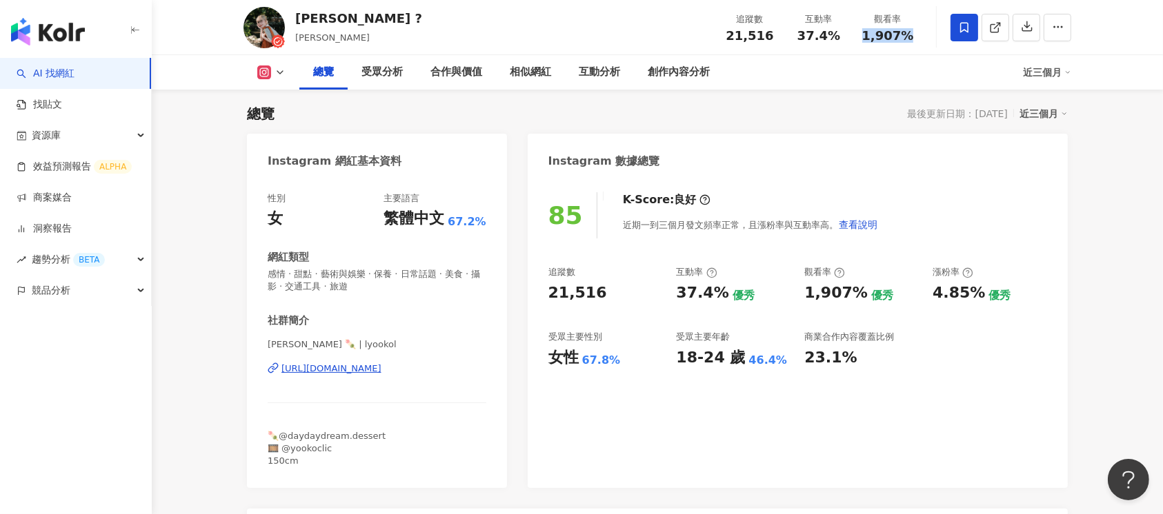
drag, startPoint x: 863, startPoint y: 36, endPoint x: 920, endPoint y: 37, distance: 57.2
click at [920, 37] on div "觀看率 1,907%" at bounding box center [887, 27] width 69 height 30
copy span "1,907%"
drag, startPoint x: 933, startPoint y: 292, endPoint x: 976, endPoint y: 295, distance: 42.8
click at [976, 295] on div "4.85%" at bounding box center [958, 293] width 52 height 21
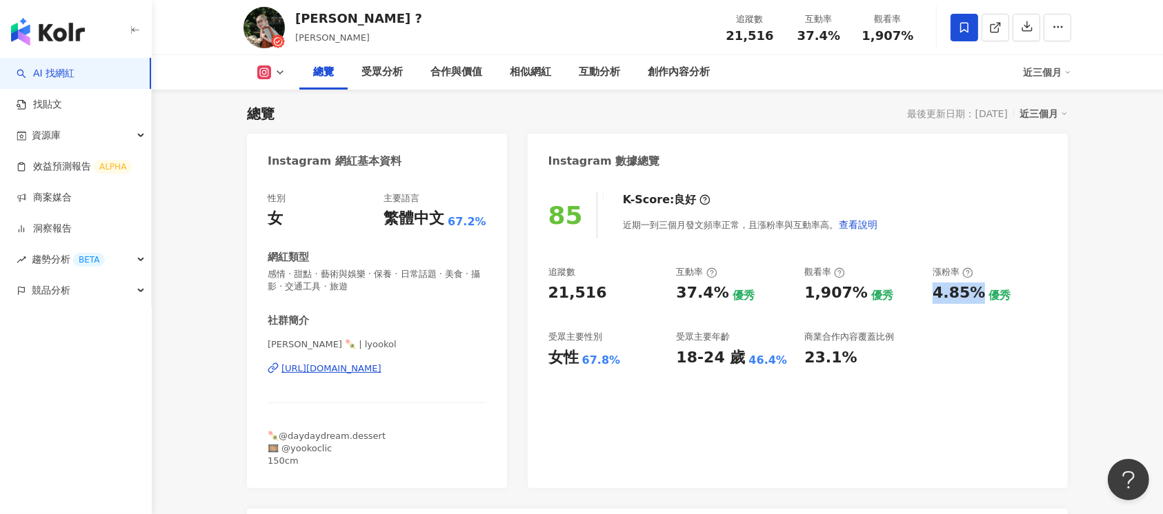
copy div "4.85%"
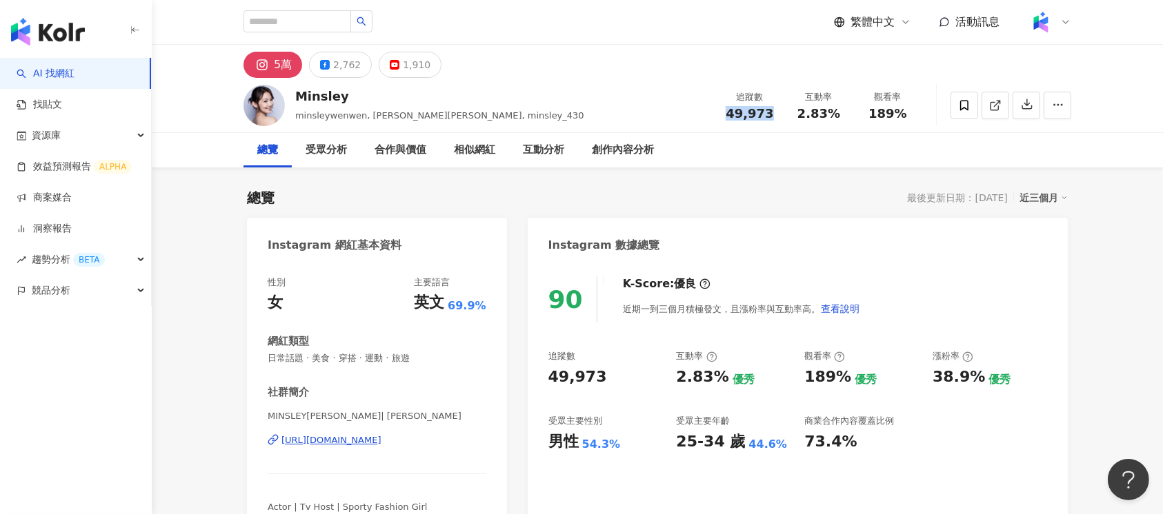
drag, startPoint x: 730, startPoint y: 116, endPoint x: 770, endPoint y: 116, distance: 40.7
click at [770, 116] on div "49,973" at bounding box center [749, 114] width 52 height 14
copy span "49,973"
drag, startPoint x: 801, startPoint y: 117, endPoint x: 839, endPoint y: 117, distance: 37.9
click at [839, 117] on div "2.83%" at bounding box center [818, 114] width 52 height 14
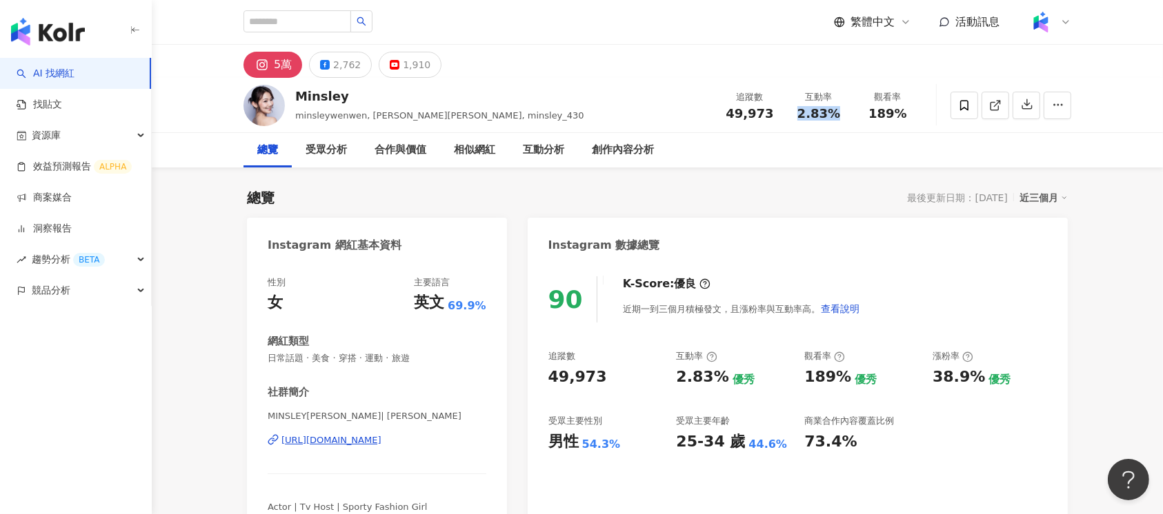
copy span "2.83%"
drag, startPoint x: 870, startPoint y: 110, endPoint x: 906, endPoint y: 112, distance: 35.9
click at [906, 112] on div "189%" at bounding box center [887, 114] width 52 height 14
copy span "189%"
drag, startPoint x: 932, startPoint y: 380, endPoint x: 974, endPoint y: 376, distance: 42.3
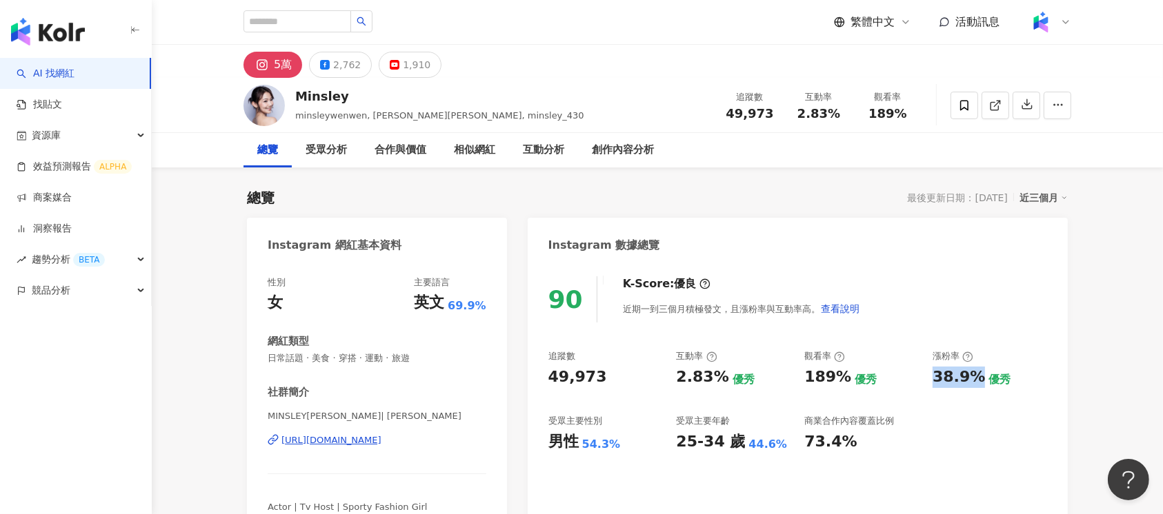
click at [974, 376] on div "38.9%" at bounding box center [958, 377] width 52 height 21
copy div "38.9%"
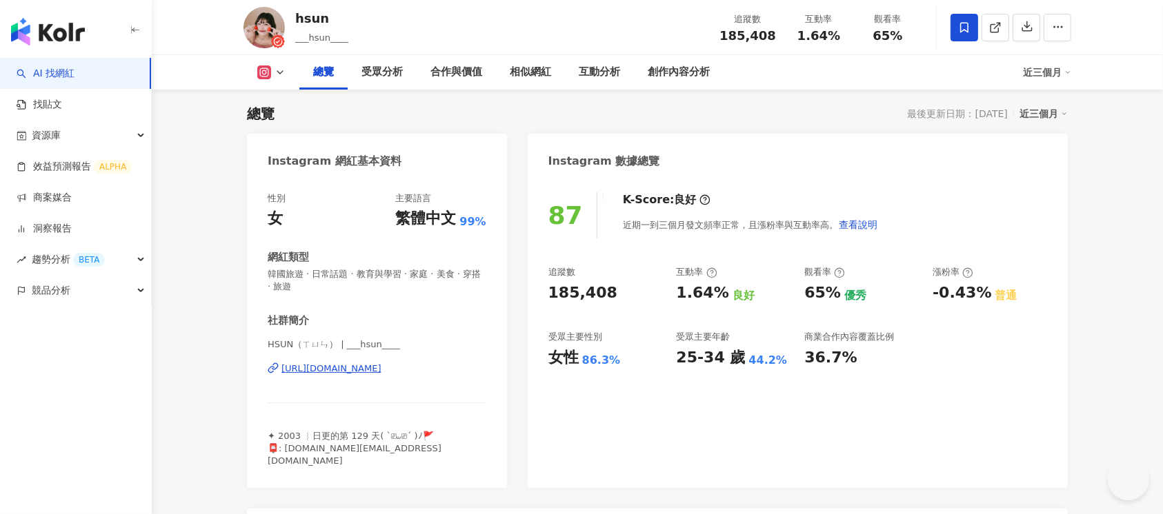
drag, startPoint x: 734, startPoint y: 115, endPoint x: 746, endPoint y: 91, distance: 26.8
drag, startPoint x: 717, startPoint y: 34, endPoint x: 779, endPoint y: 38, distance: 61.5
click at [779, 38] on div "追蹤數 185,408" at bounding box center [747, 27] width 73 height 30
copy span "185,408"
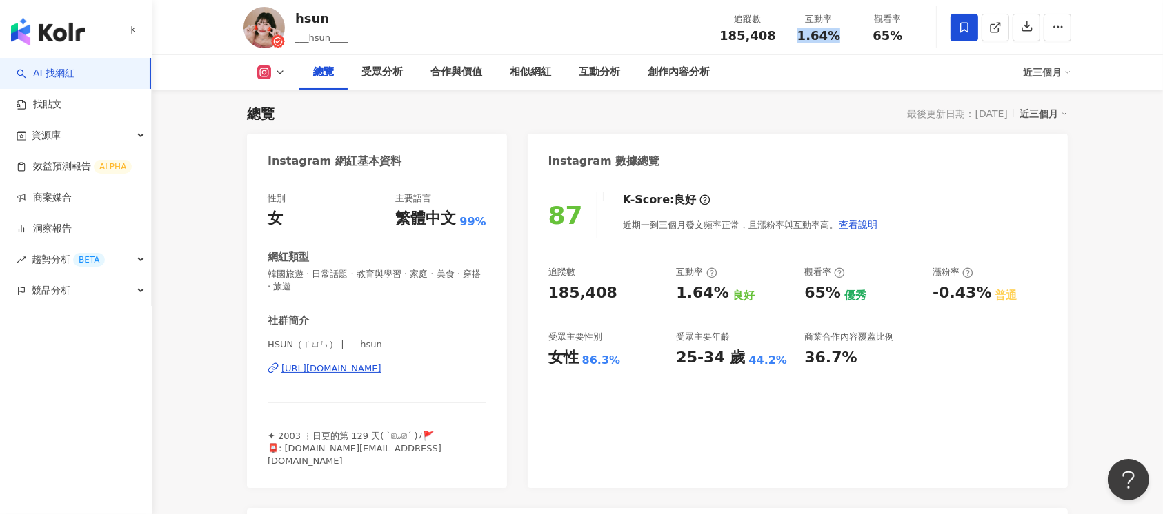
drag, startPoint x: 799, startPoint y: 36, endPoint x: 812, endPoint y: 41, distance: 14.2
click at [841, 36] on div "1.64%" at bounding box center [818, 36] width 52 height 14
copy span "1.64%"
drag, startPoint x: 871, startPoint y: 32, endPoint x: 913, endPoint y: 36, distance: 42.3
click at [913, 36] on div "65%" at bounding box center [887, 36] width 52 height 14
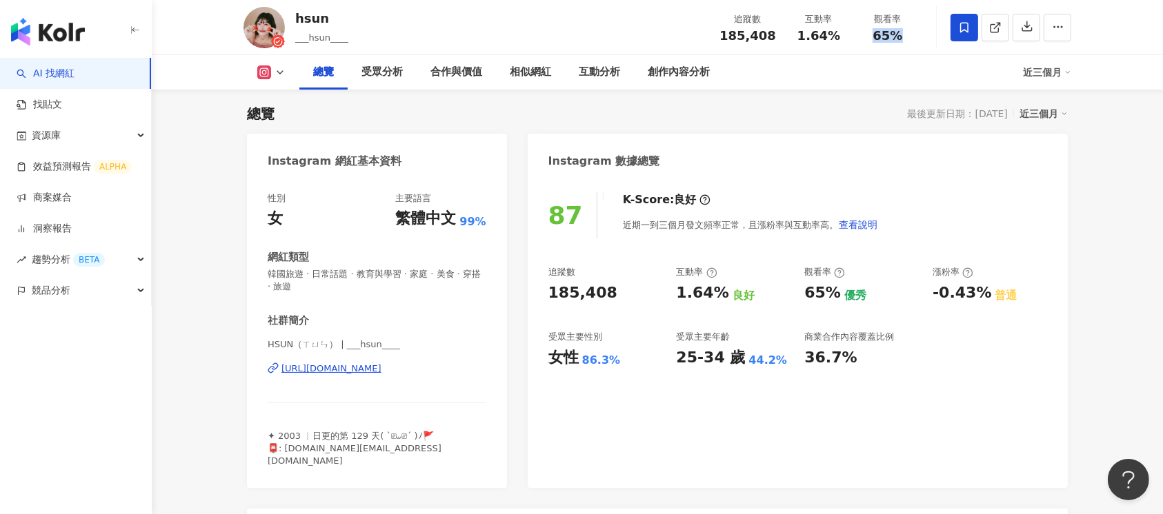
copy span "65%"
drag, startPoint x: 931, startPoint y: 295, endPoint x: 982, endPoint y: 297, distance: 51.1
click at [982, 297] on div "追蹤數 185,408 互動率 1.64% 良好 觀看率 65% 優秀 漲粉率 -0.43% 普通 受眾主要性別 女性 86.3% 受眾主要年齡 25-34 …" at bounding box center [797, 317] width 499 height 102
copy div "-0.43%"
